Goal: Task Accomplishment & Management: Use online tool/utility

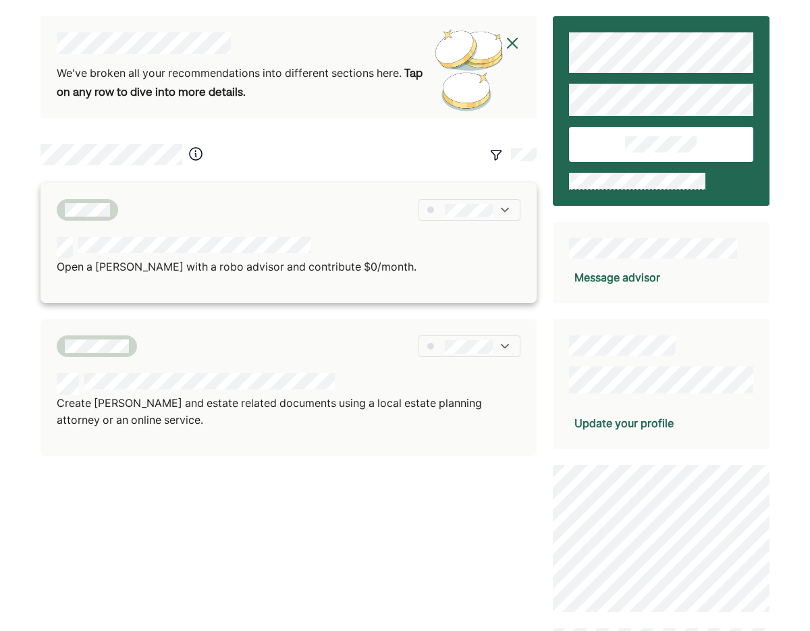
click at [408, 239] on div "Open a Roth IRA with a robo advisor and contribute $0/month." at bounding box center [289, 256] width 464 height 39
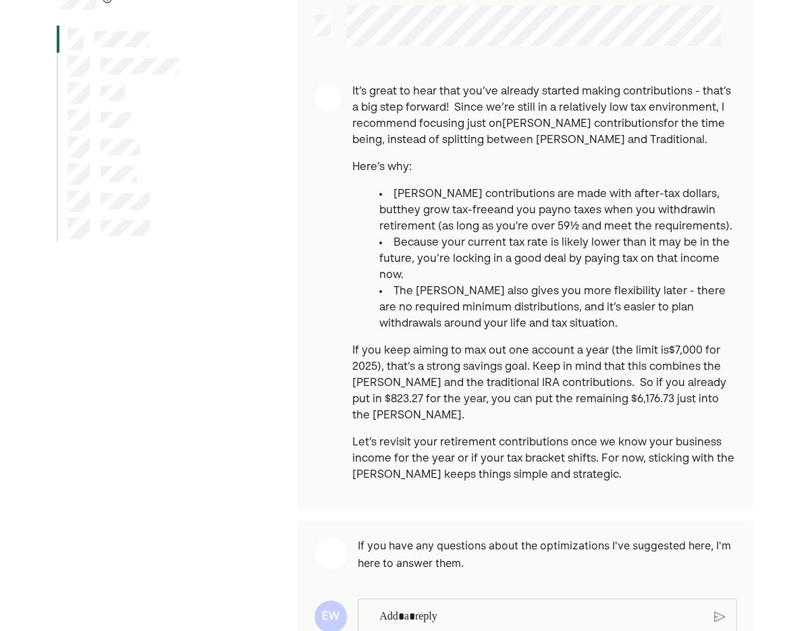
scroll to position [140, 0]
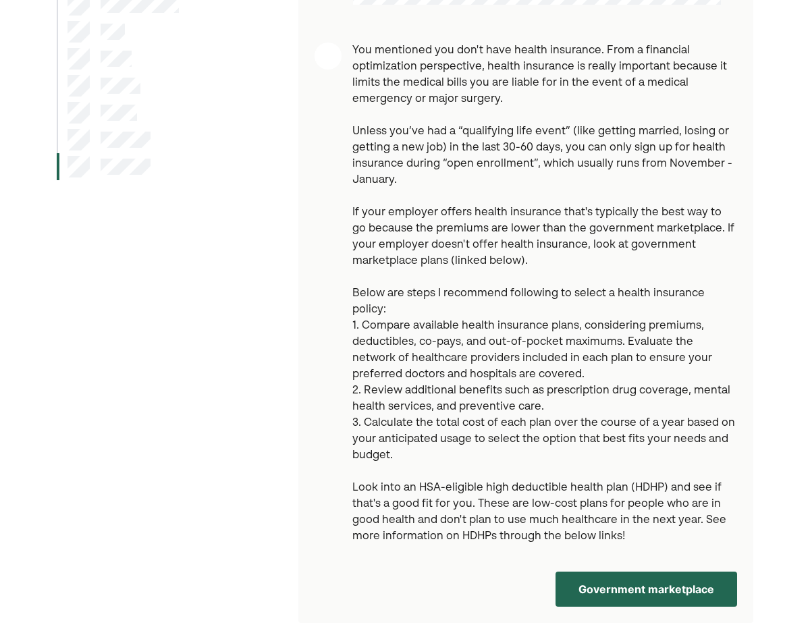
scroll to position [485, 0]
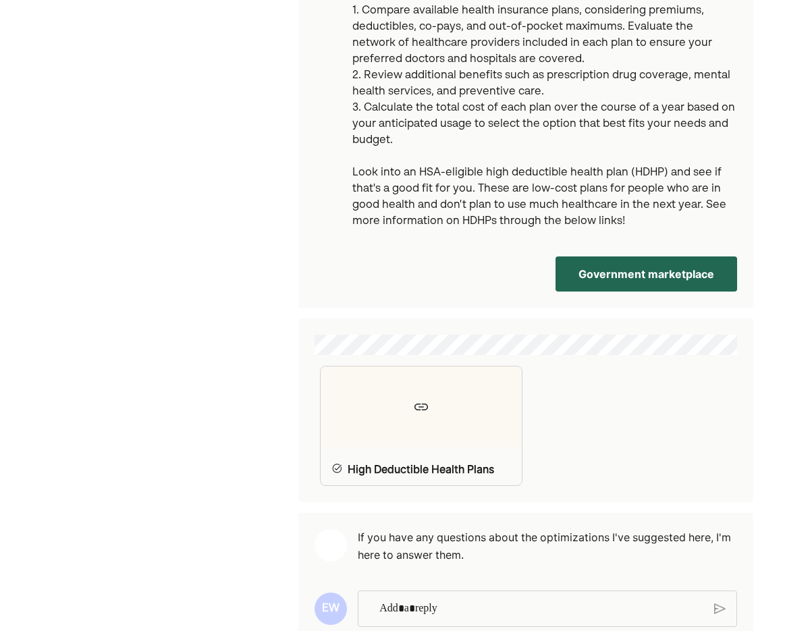
click at [595, 258] on button "Government marketplace" at bounding box center [646, 273] width 182 height 35
